Goal: Information Seeking & Learning: Find contact information

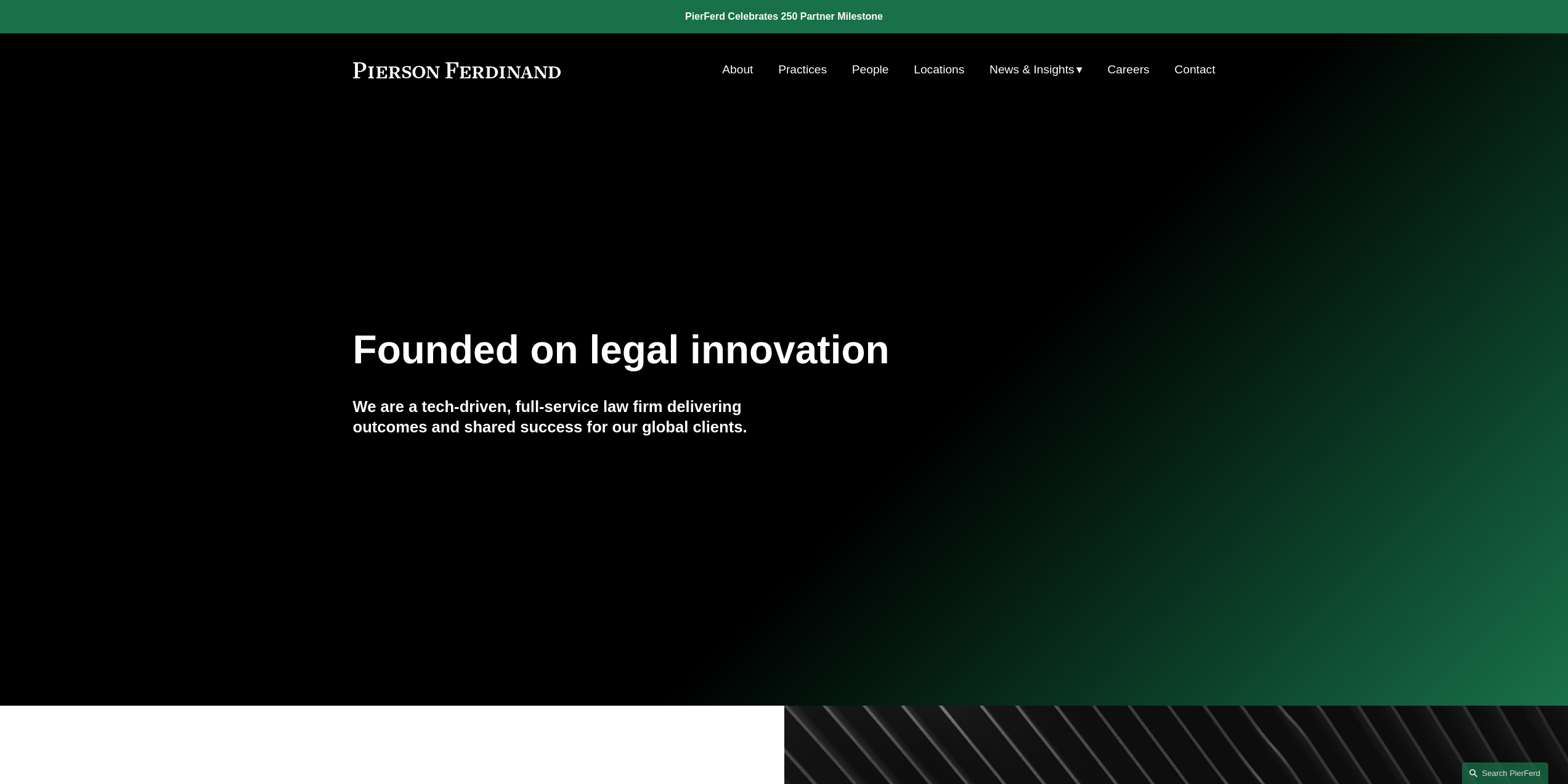
click at [863, 69] on link "People" at bounding box center [870, 69] width 37 height 23
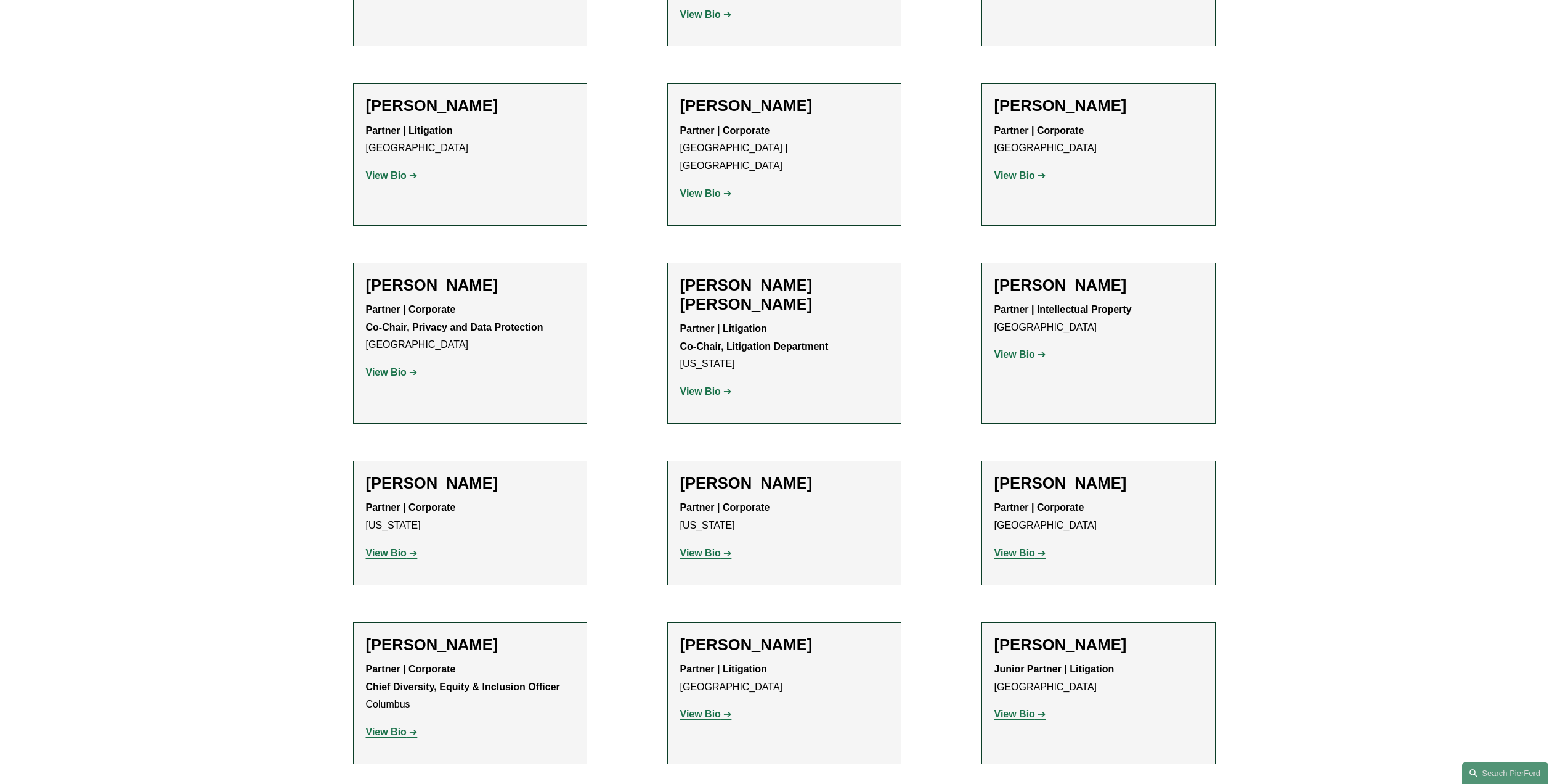
scroll to position [1533, 0]
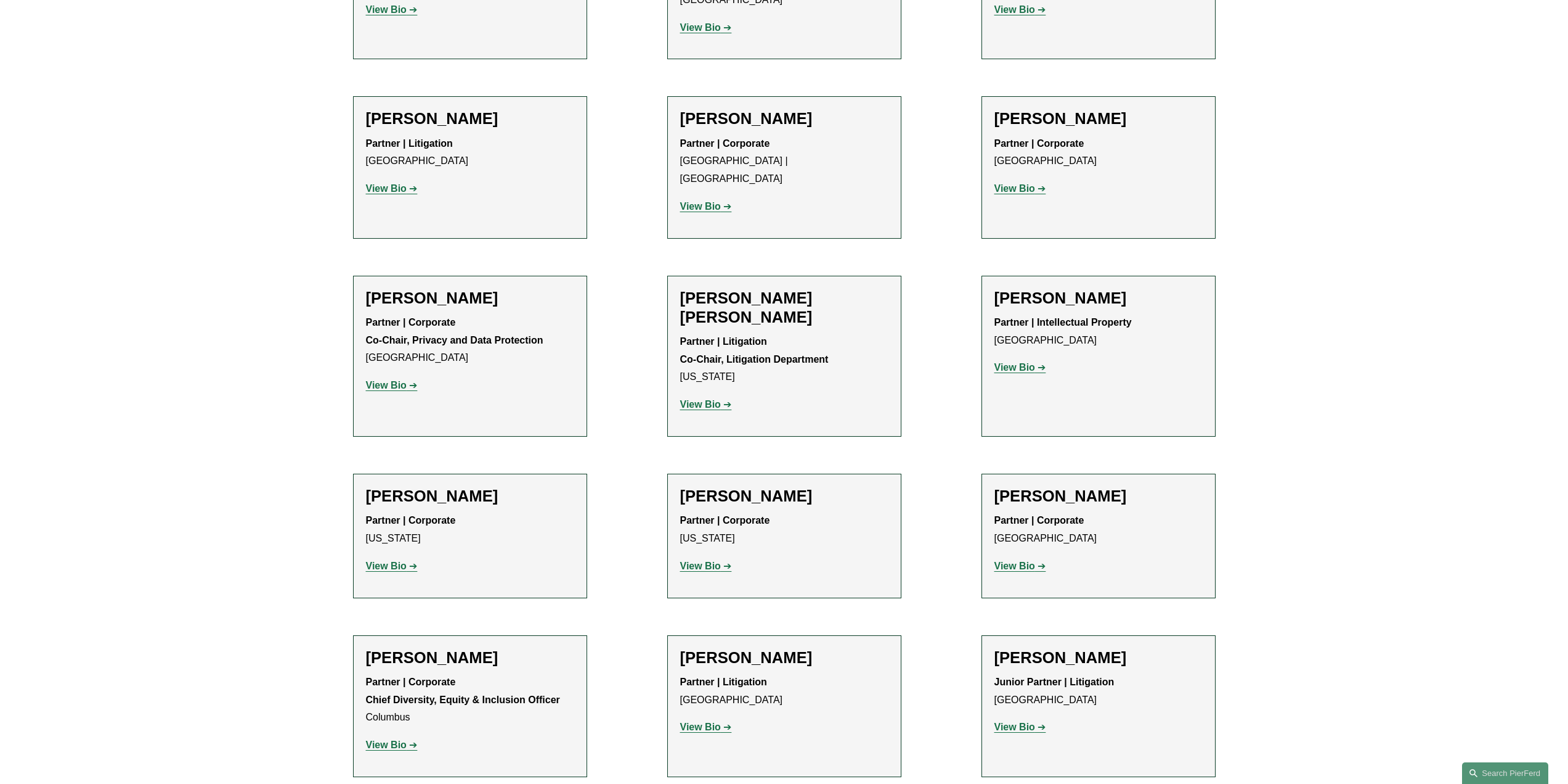
click at [378, 183] on strong "View Bio" at bounding box center [386, 188] width 41 height 10
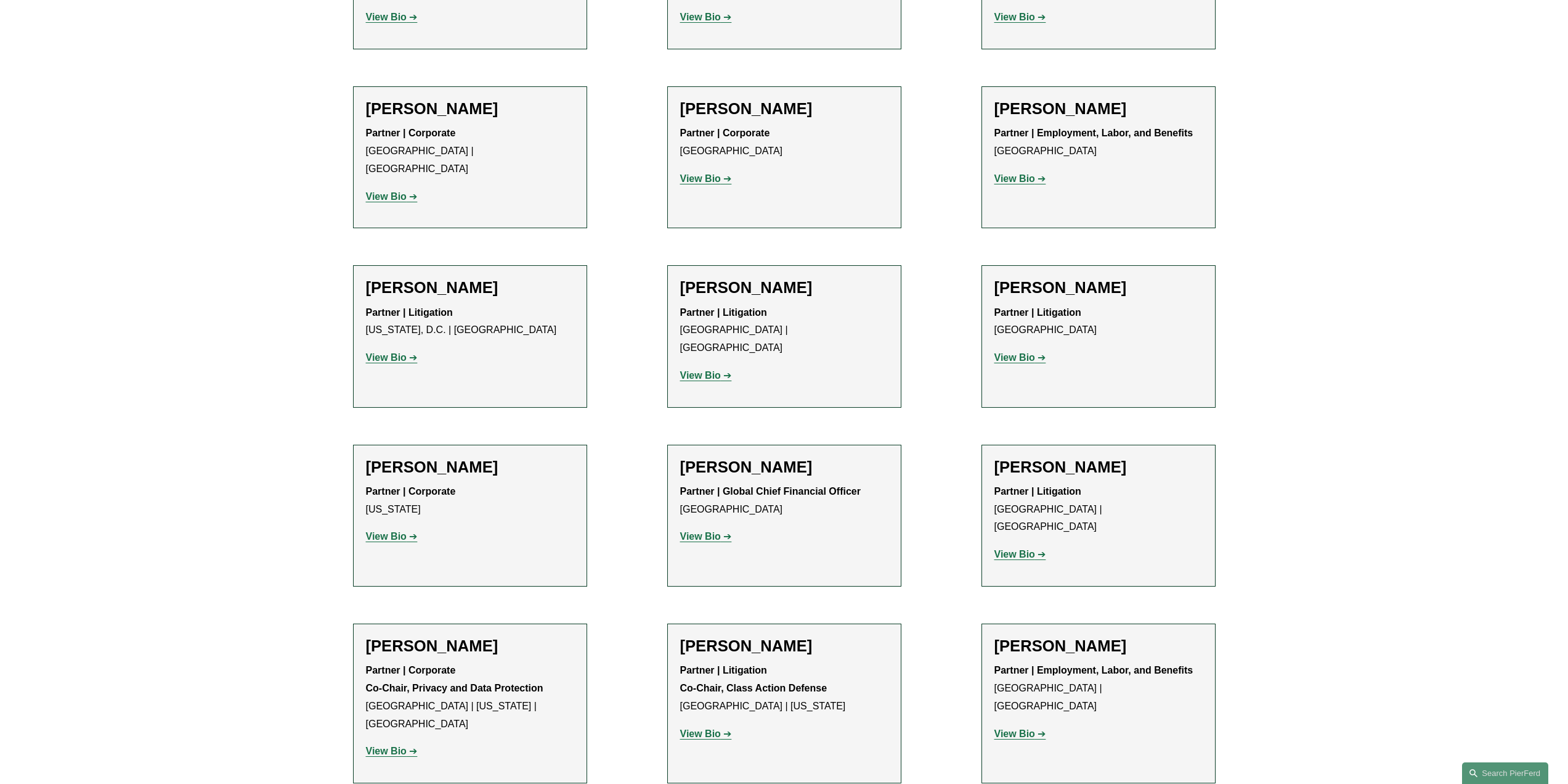
scroll to position [9300, 0]
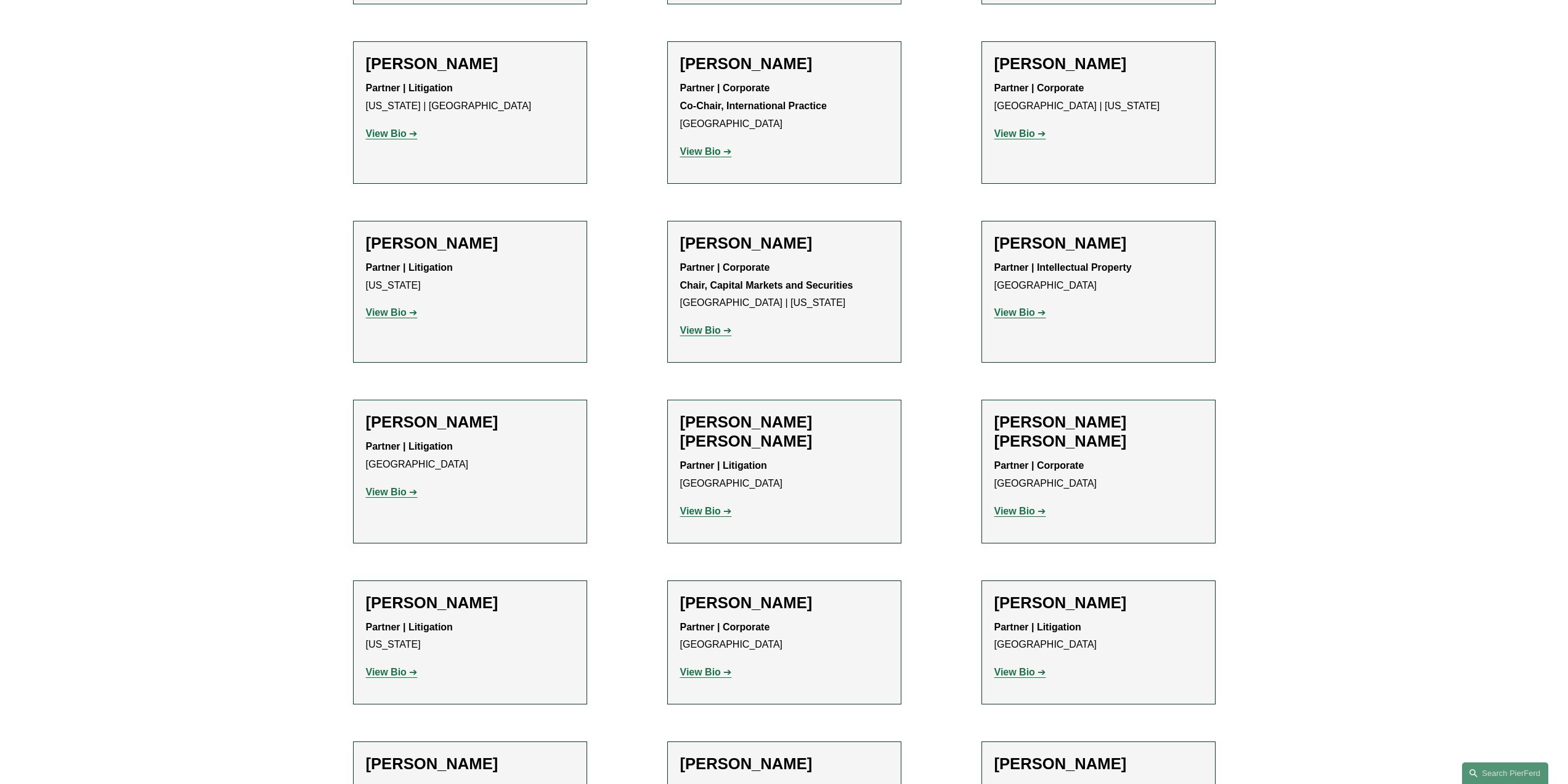
scroll to position [8561, 0]
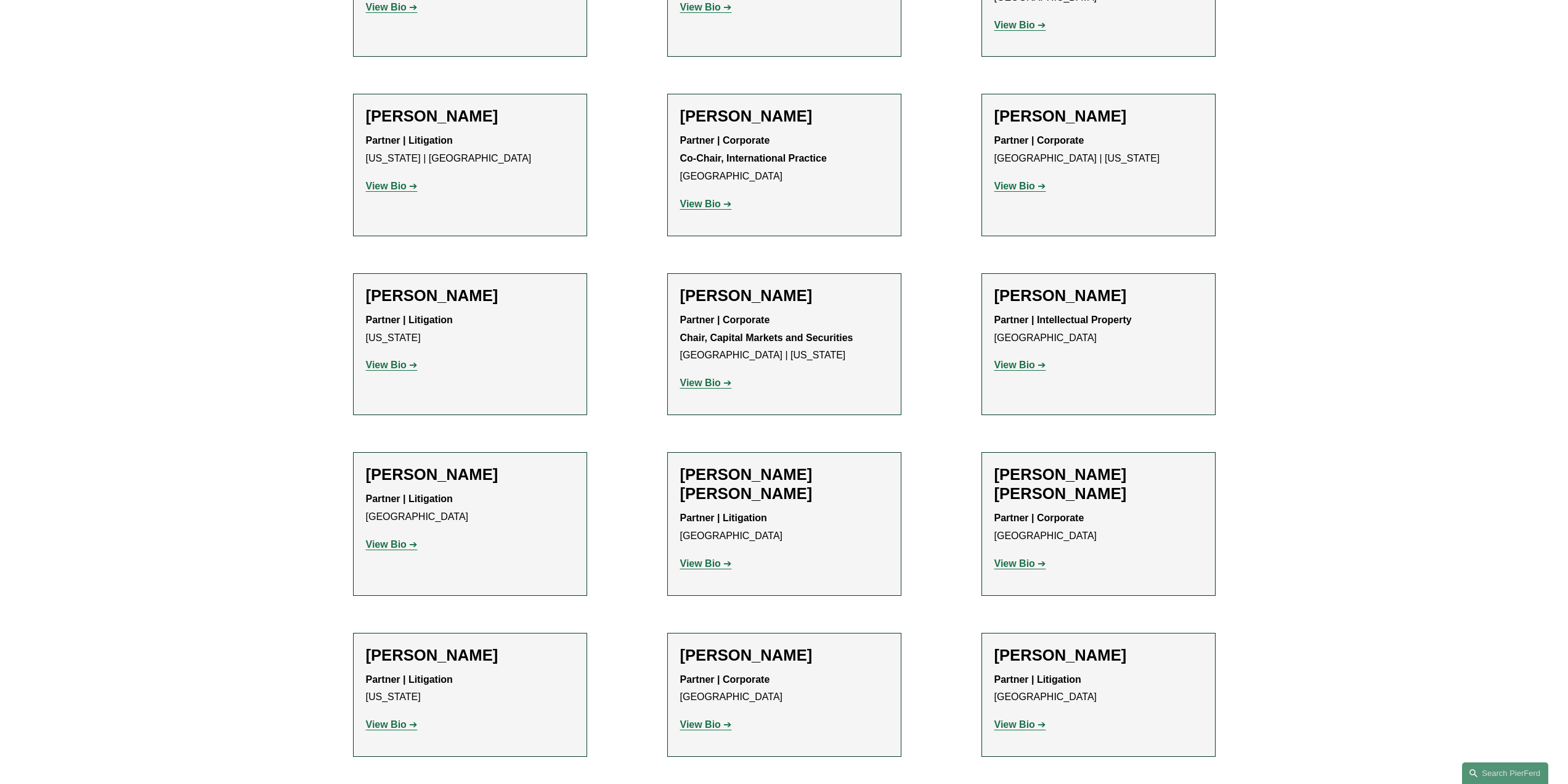
click at [405, 719] on strong "View Bio" at bounding box center [386, 724] width 41 height 10
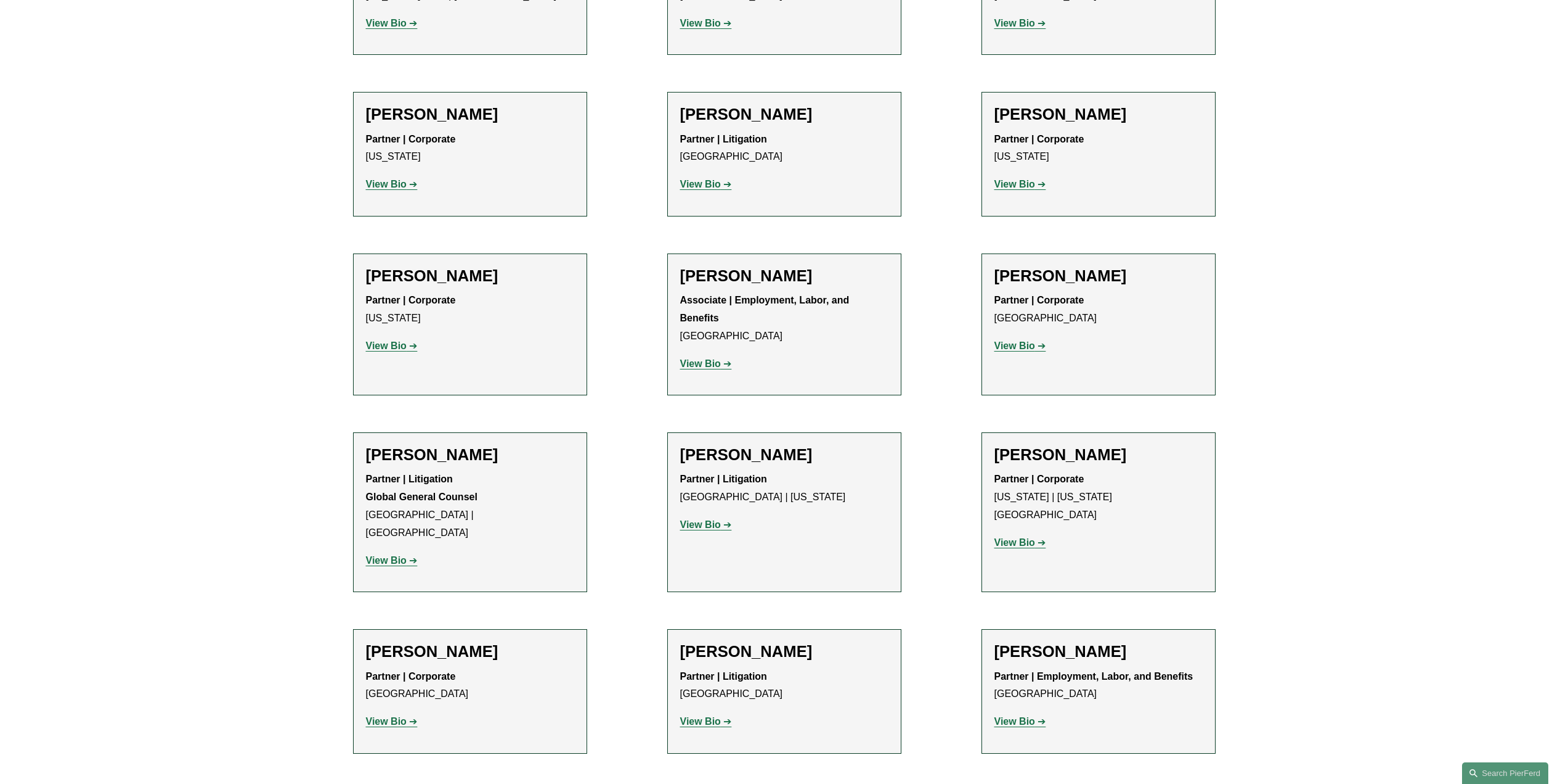
scroll to position [5849, 0]
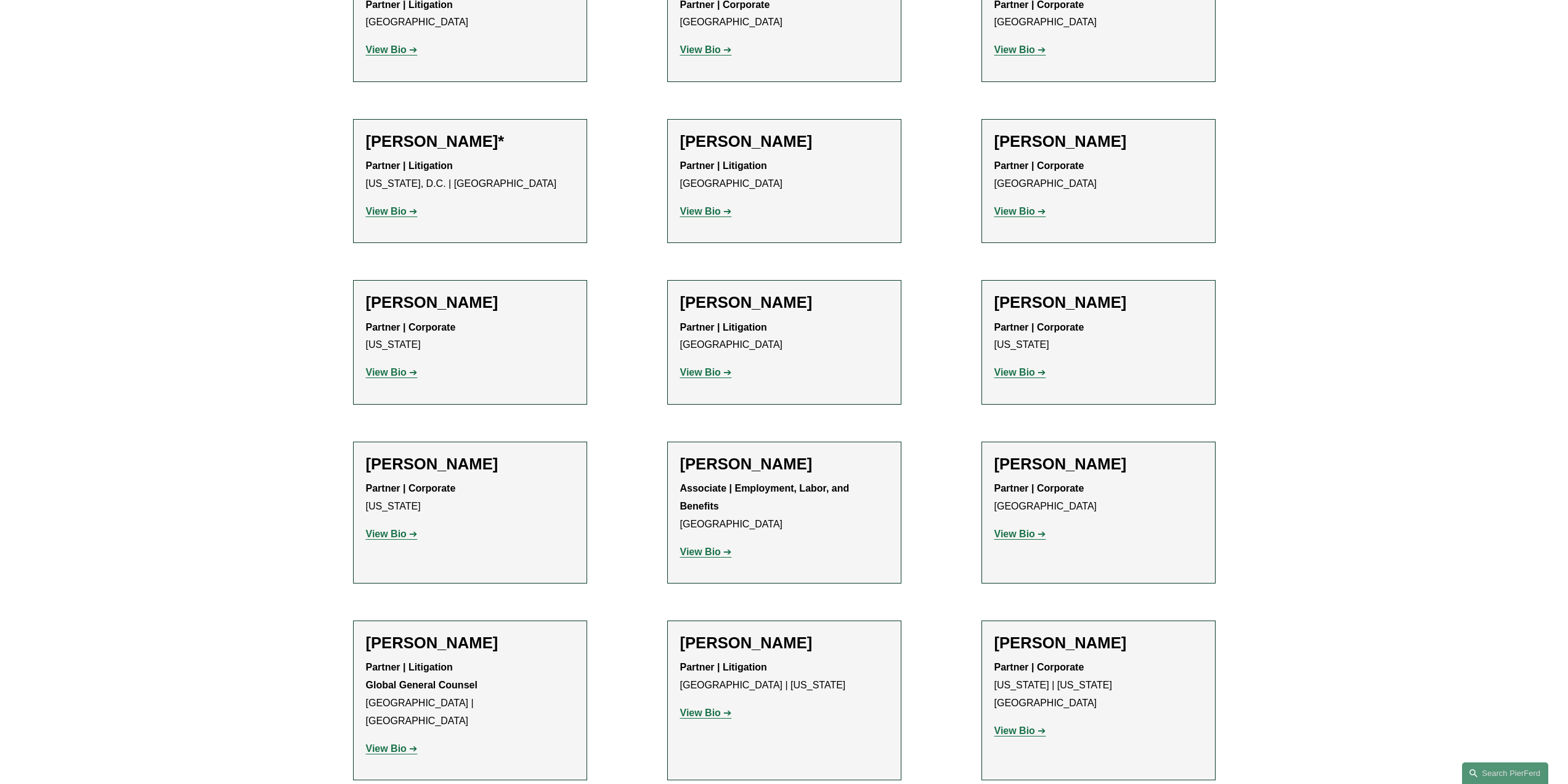
click at [692, 707] on strong "View Bio" at bounding box center [700, 712] width 41 height 10
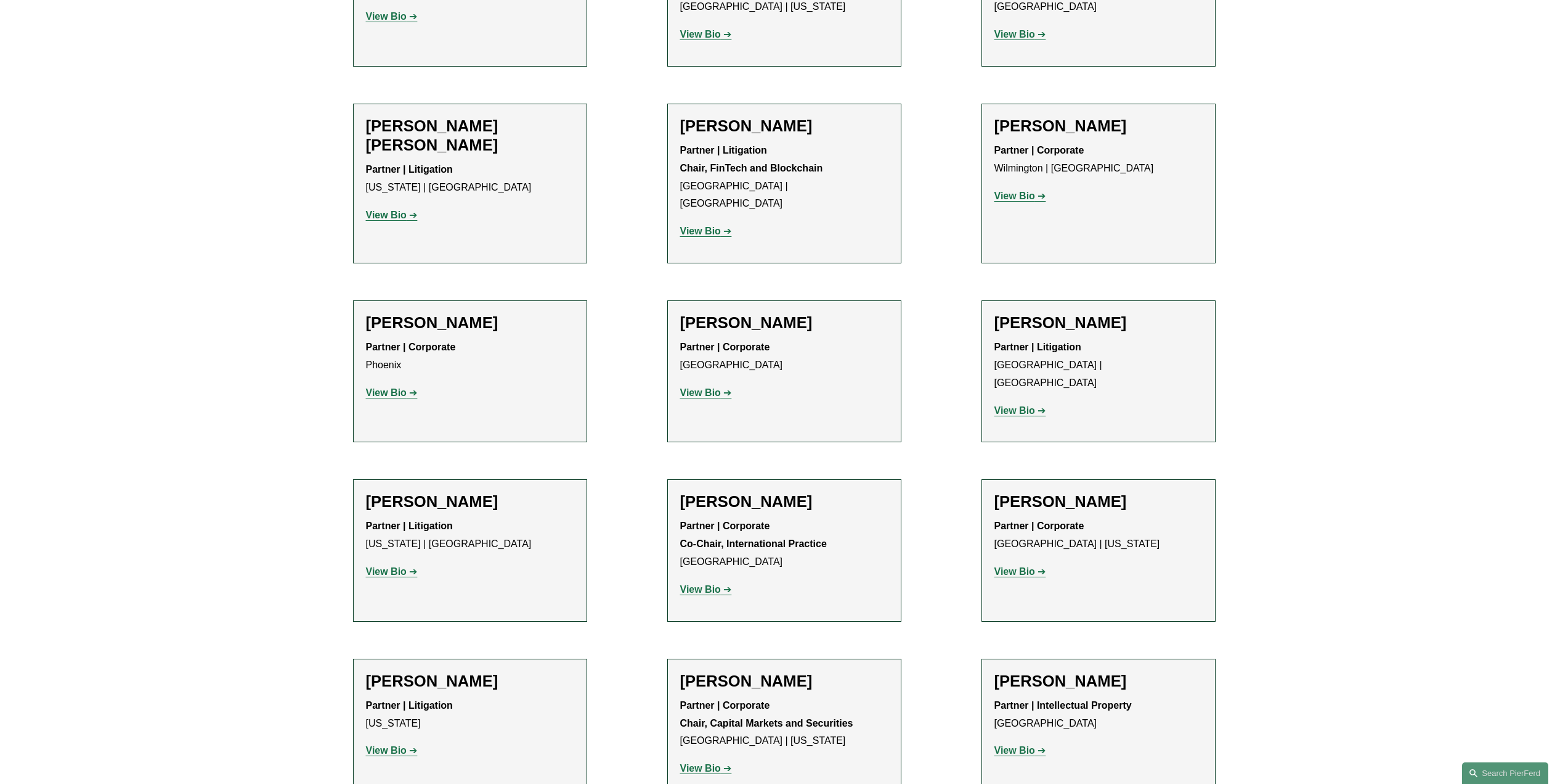
scroll to position [8191, 0]
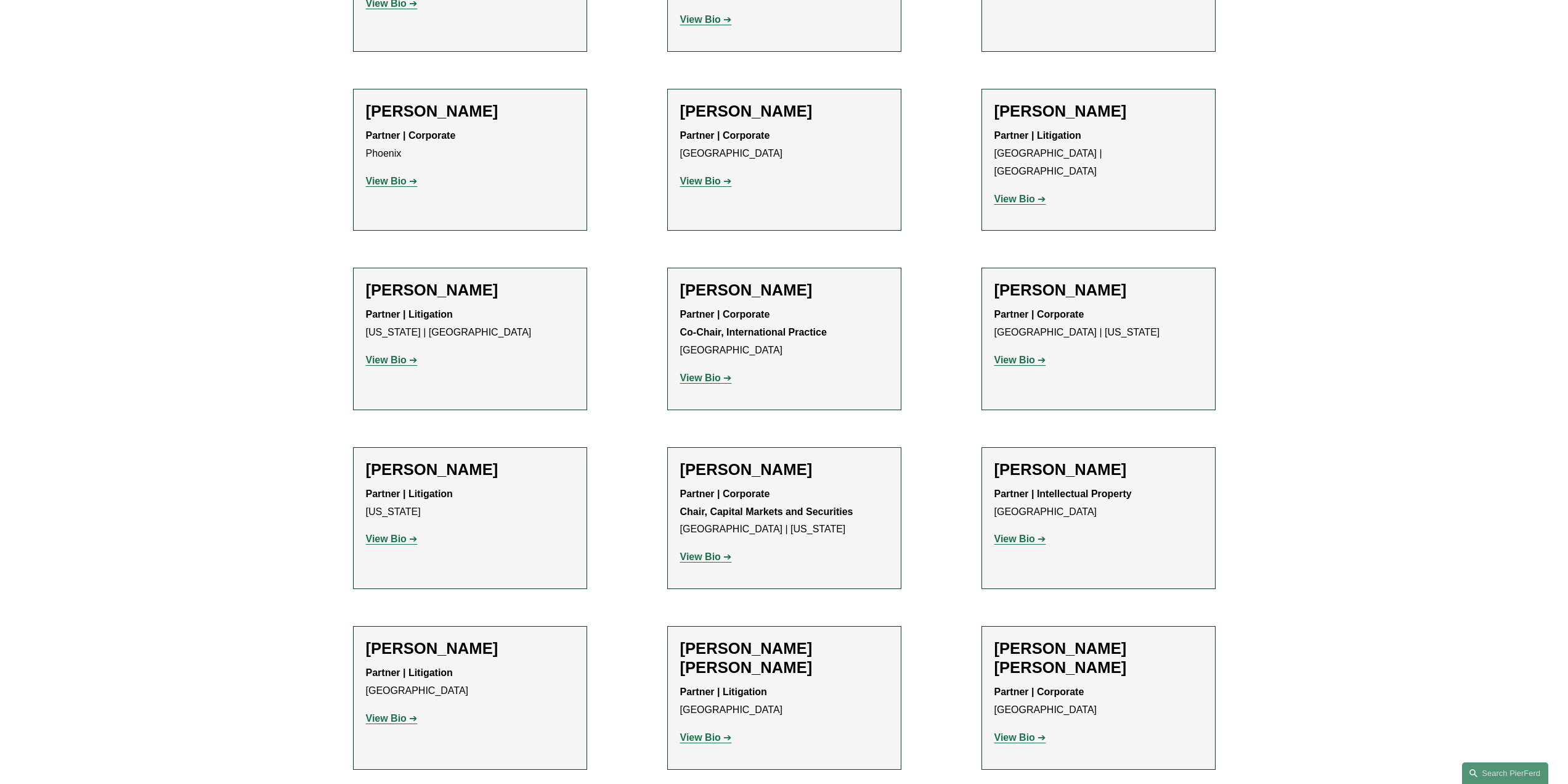
scroll to position [8437, 0]
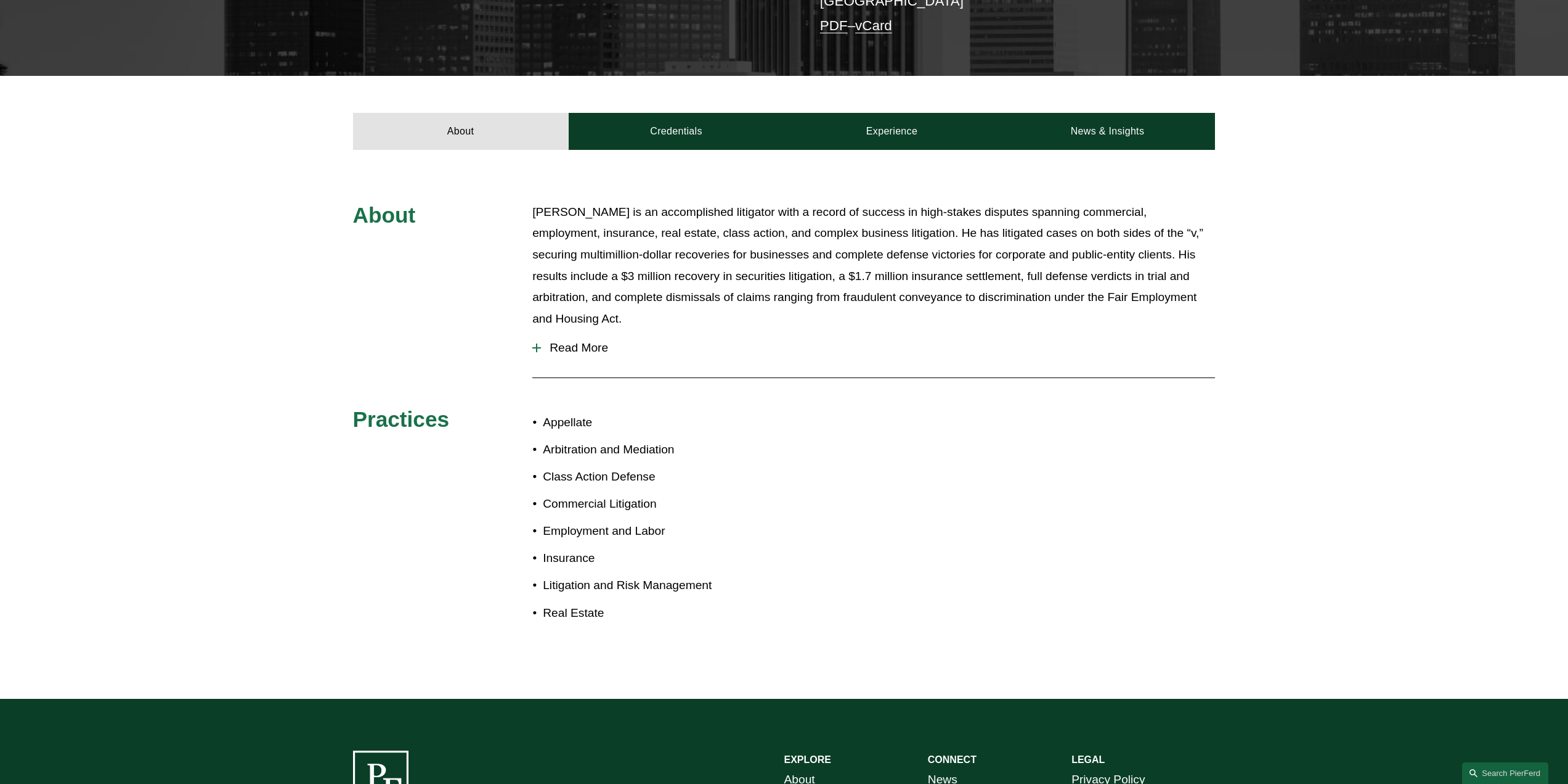
scroll to position [370, 0]
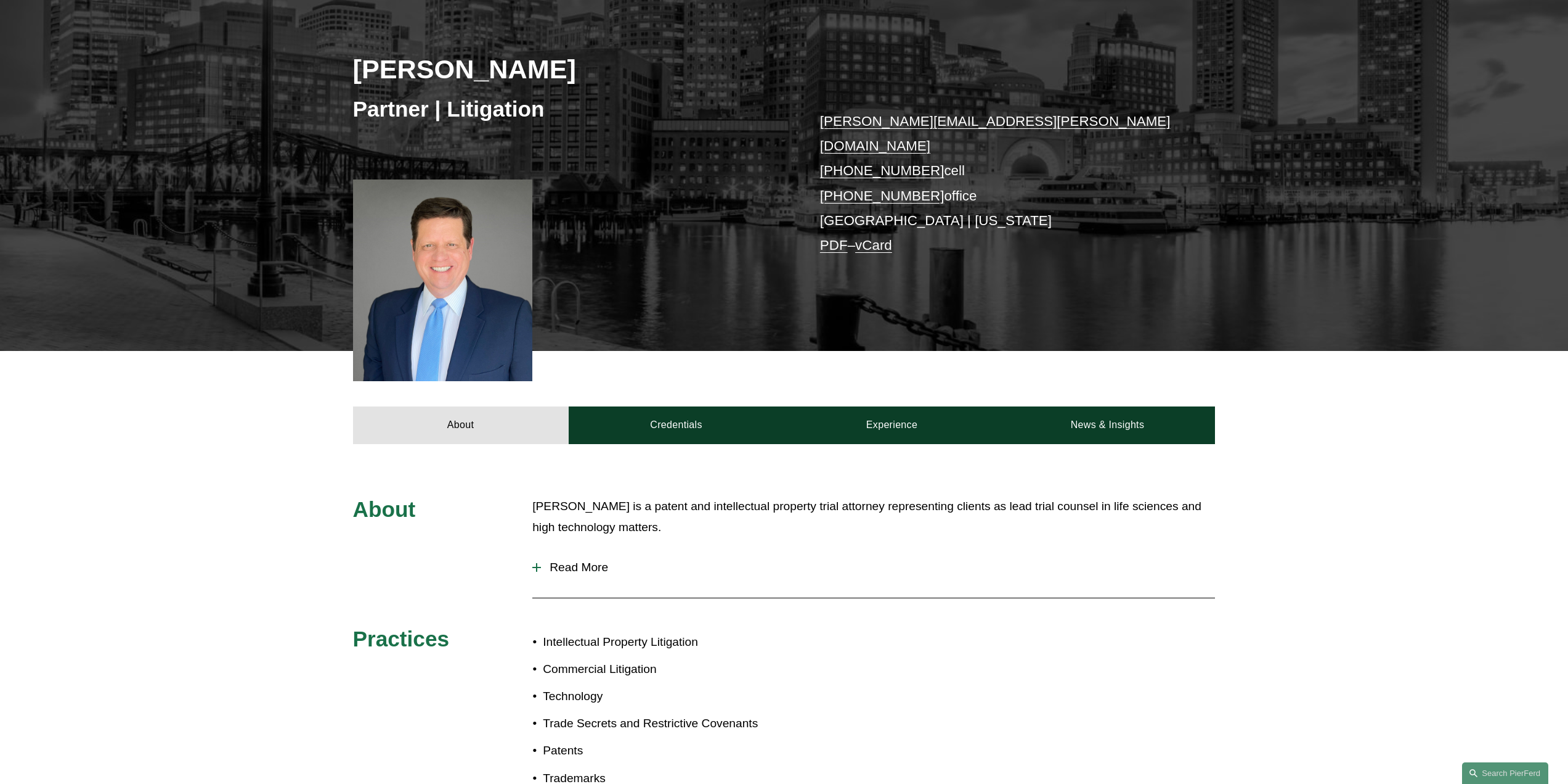
scroll to position [123, 0]
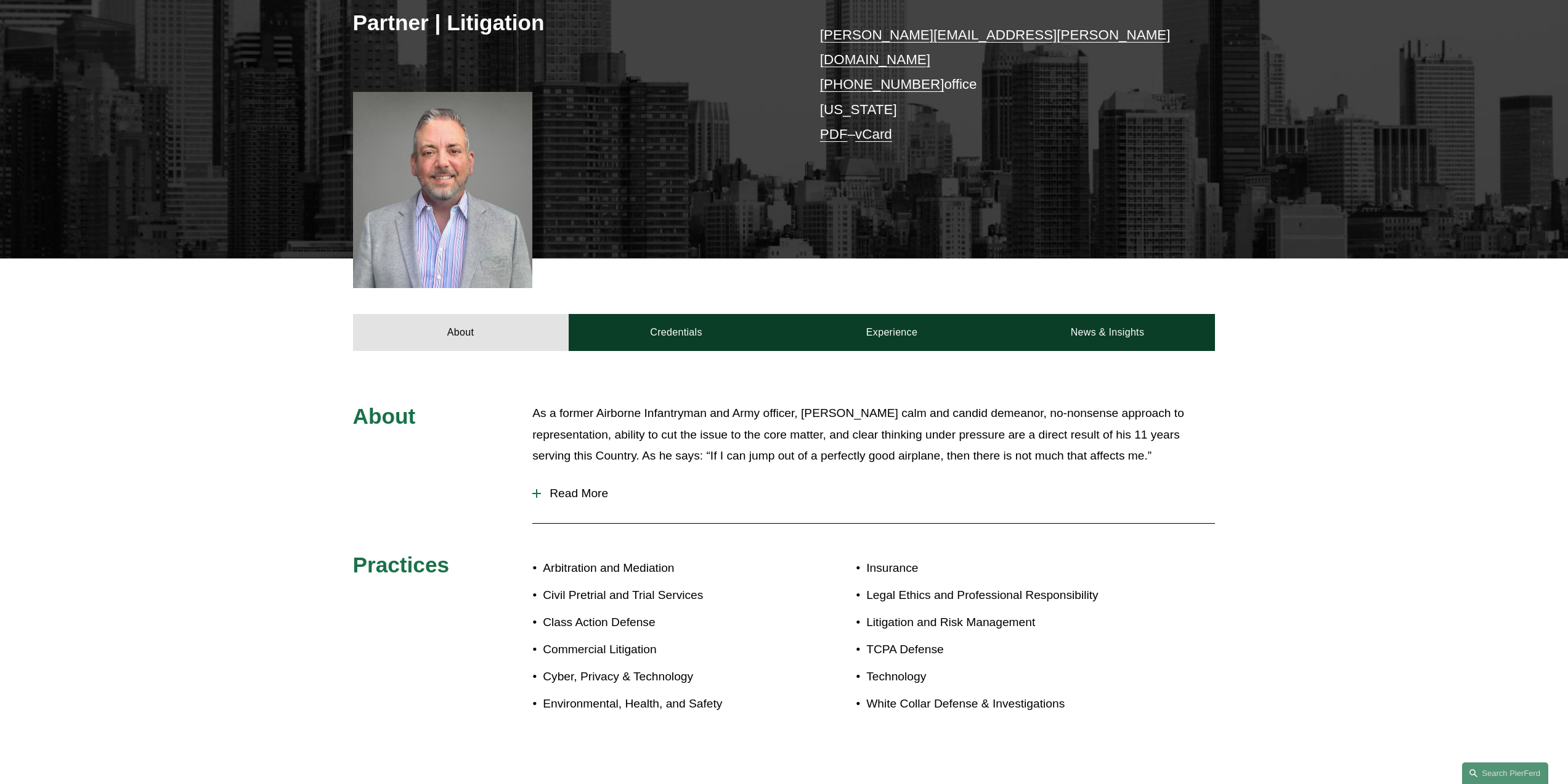
scroll to position [309, 0]
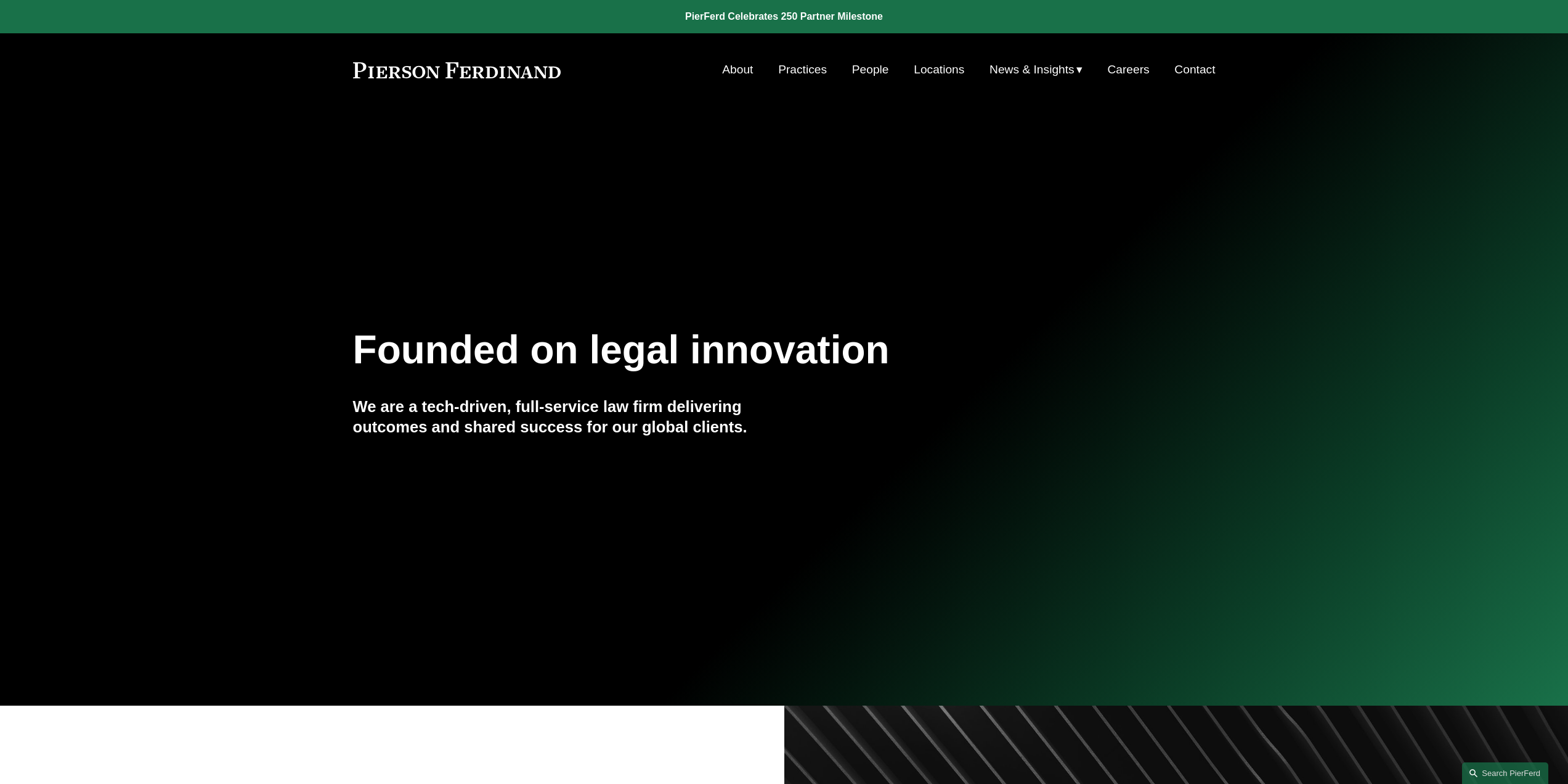
click at [868, 65] on link "People" at bounding box center [870, 69] width 37 height 23
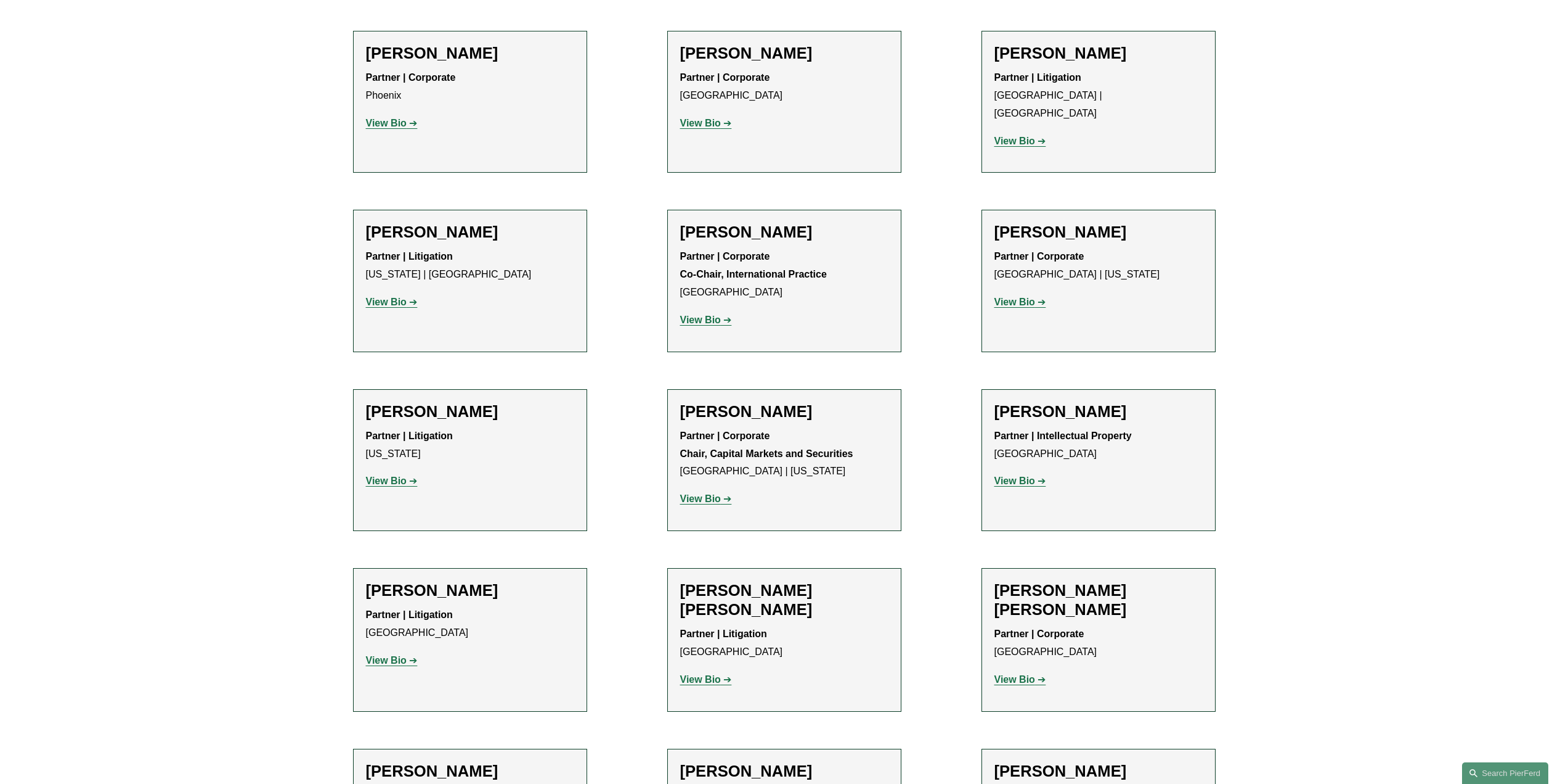
scroll to position [8445, 0]
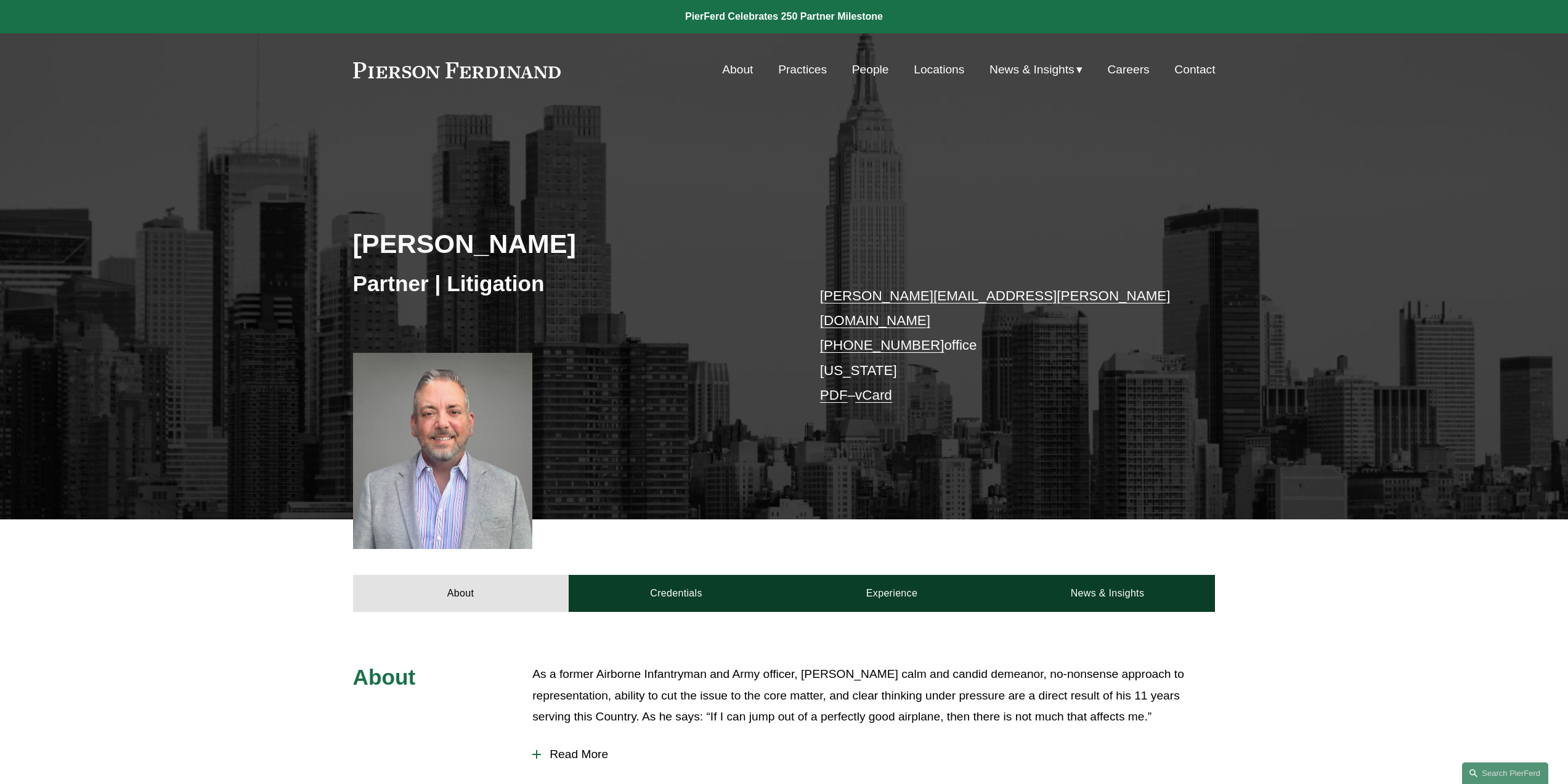
click at [871, 293] on link "[PERSON_NAME][EMAIL_ADDRESS][PERSON_NAME][DOMAIN_NAME]" at bounding box center [995, 308] width 350 height 40
